Goal: Information Seeking & Learning: Learn about a topic

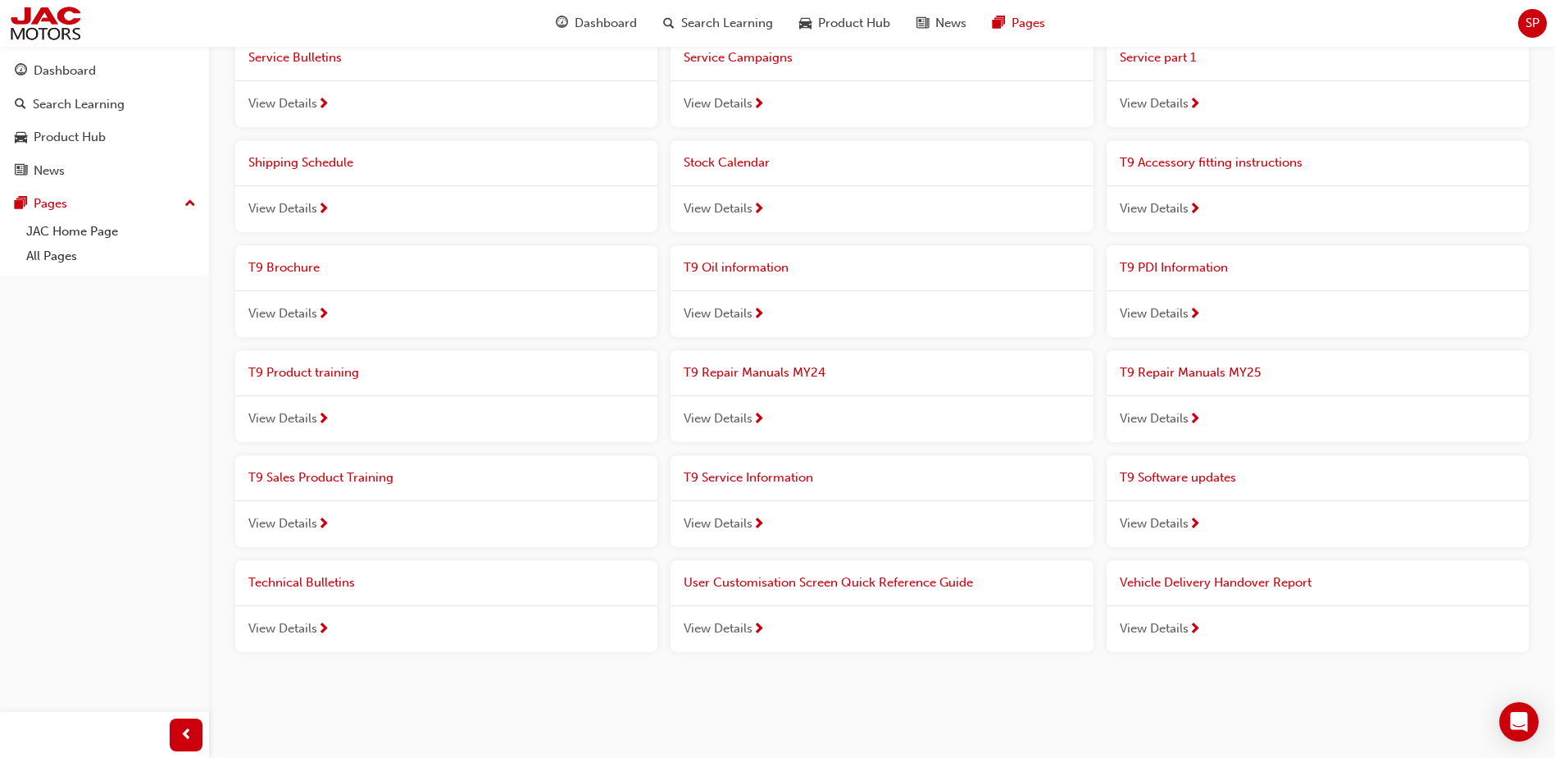
scroll to position [1147, 0]
click at [1187, 519] on span "View Details" at bounding box center [1154, 522] width 69 height 19
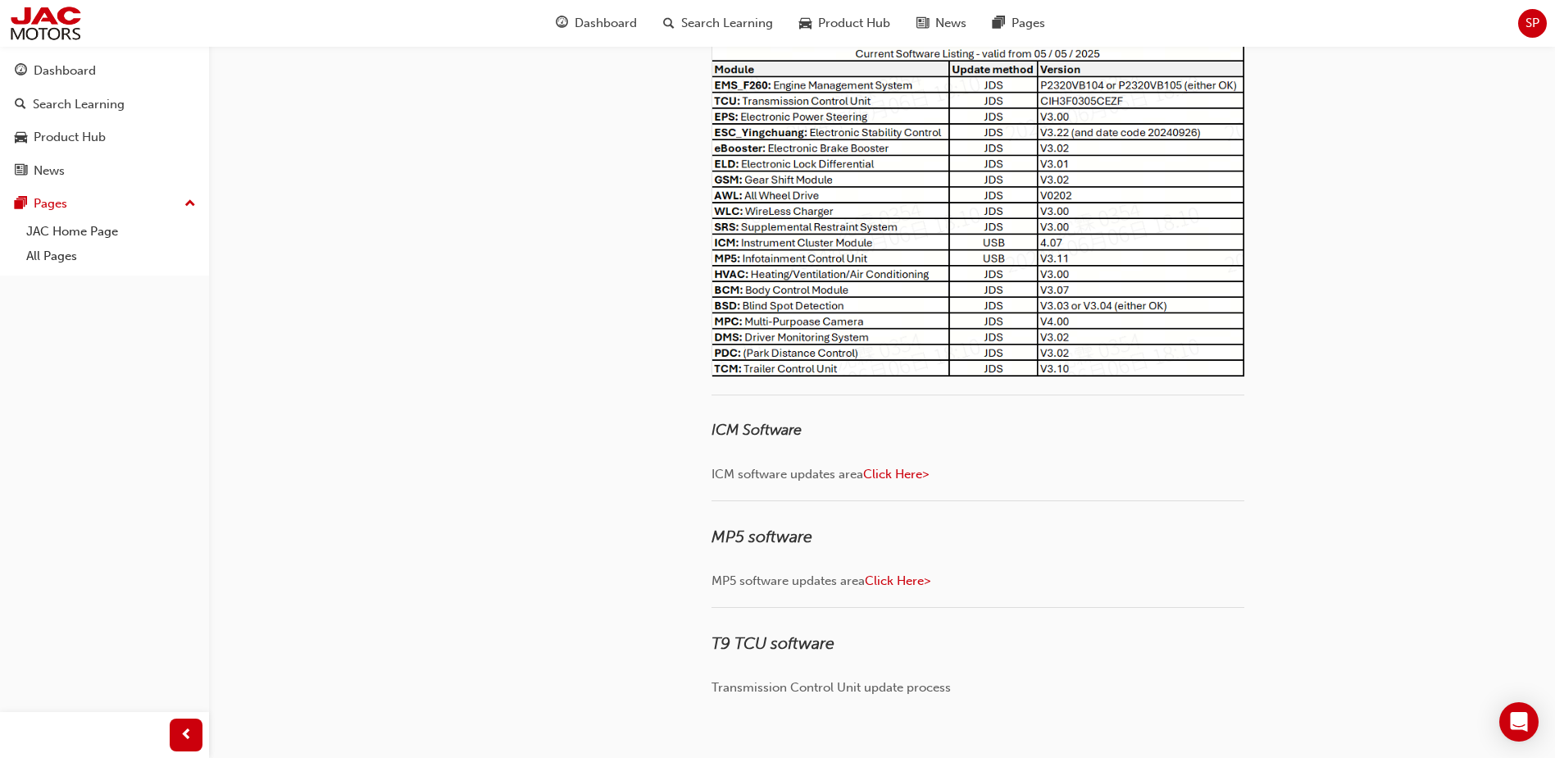
scroll to position [246, 0]
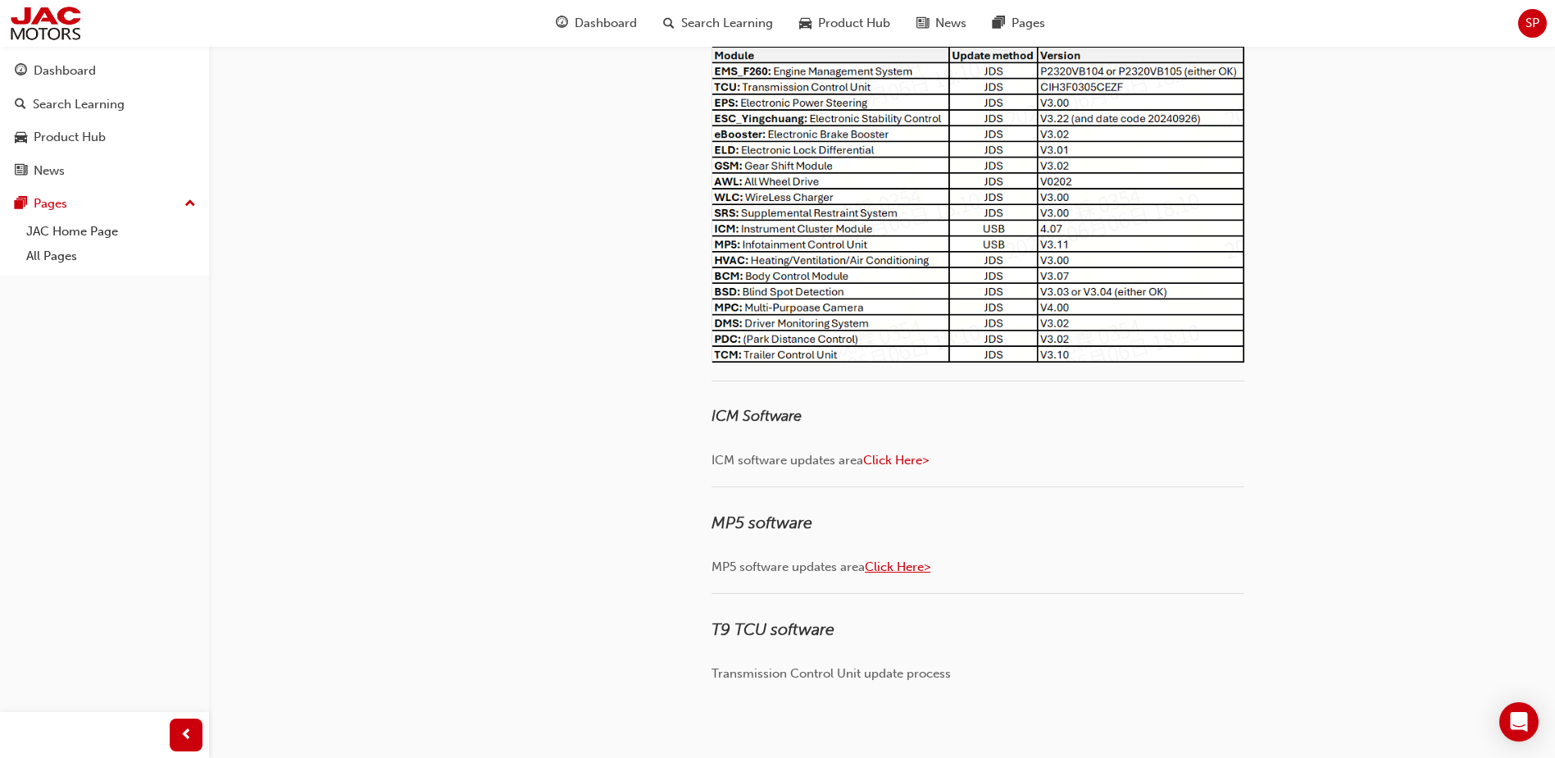
click at [912, 566] on span "Click Here>" at bounding box center [898, 566] width 66 height 15
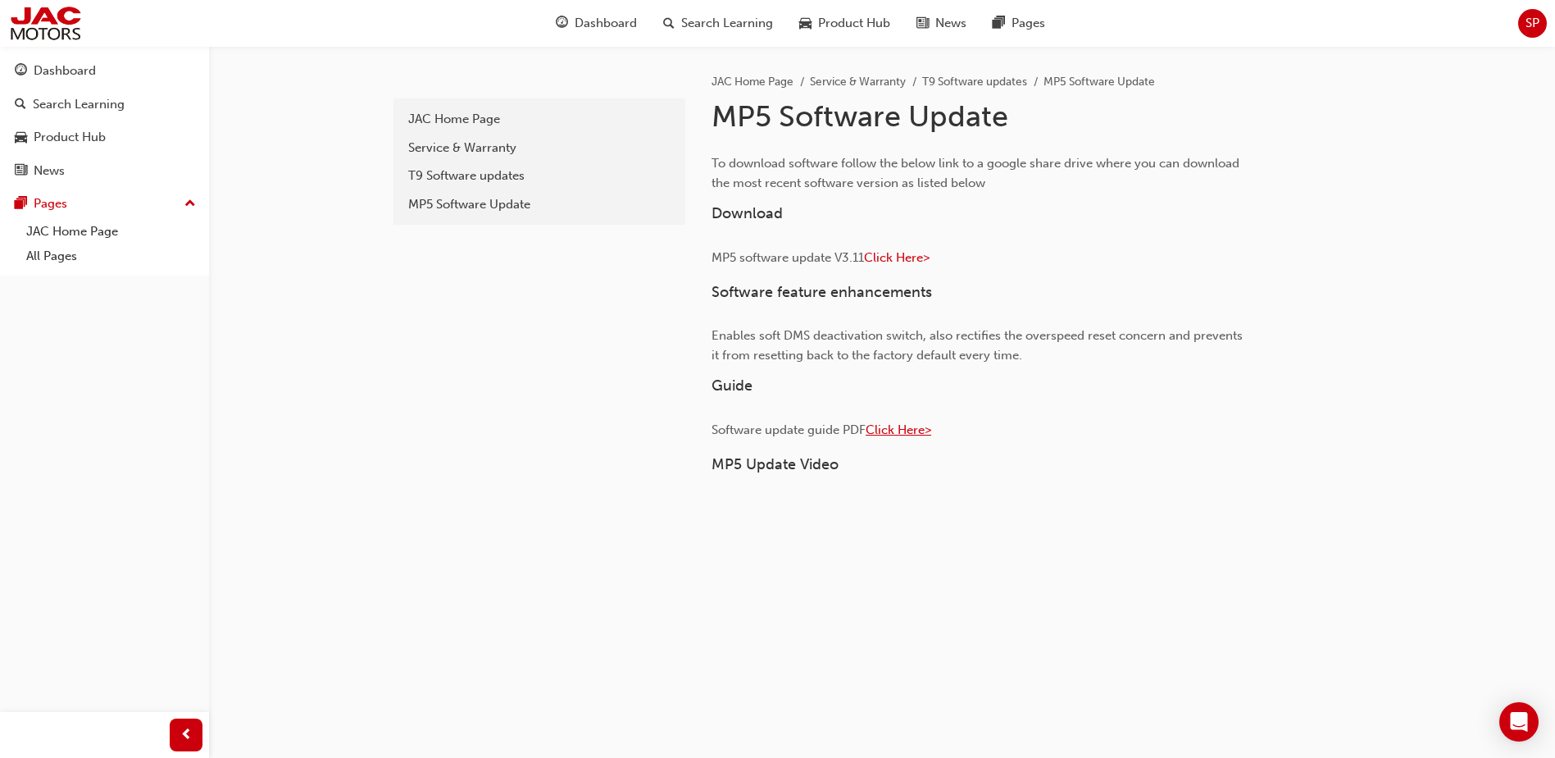
click at [895, 429] on span "Click Here>" at bounding box center [899, 429] width 66 height 15
